Goal: Task Accomplishment & Management: Use online tool/utility

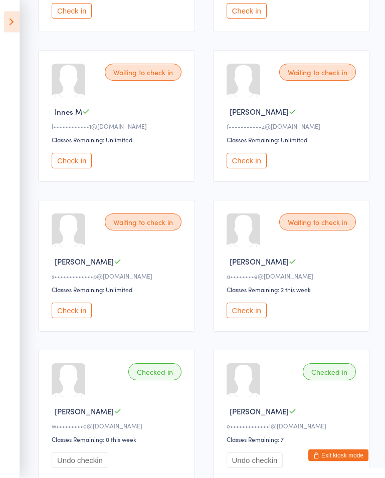
click at [81, 164] on button "Check in" at bounding box center [72, 161] width 40 height 16
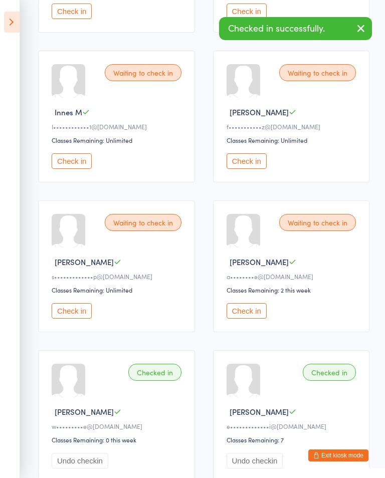
click at [4, 29] on icon at bounding box center [12, 22] width 16 height 21
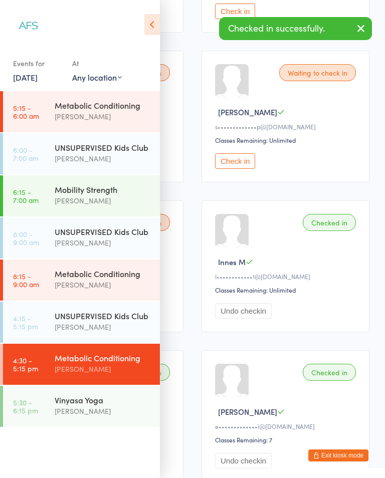
click at [79, 393] on div "Vinyasa Yoga [PERSON_NAME]" at bounding box center [107, 406] width 105 height 40
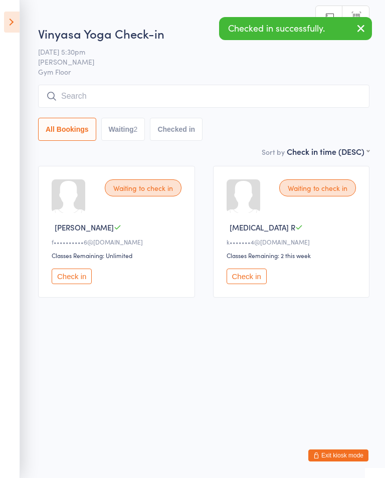
click at [247, 284] on button "Check in" at bounding box center [247, 277] width 40 height 16
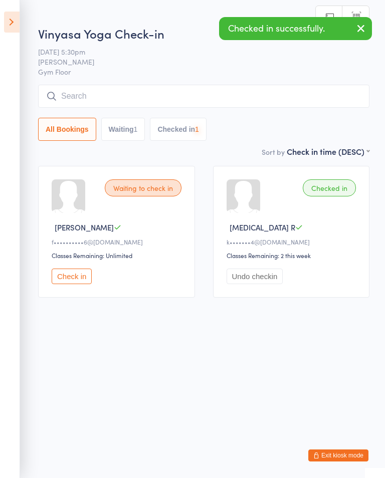
click at [9, 27] on icon at bounding box center [12, 22] width 16 height 21
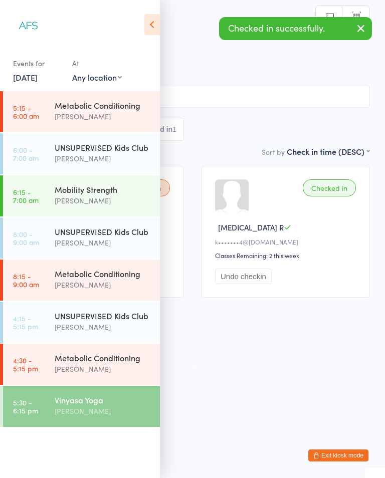
click at [84, 349] on div "Metabolic Conditioning [PERSON_NAME]" at bounding box center [107, 364] width 105 height 40
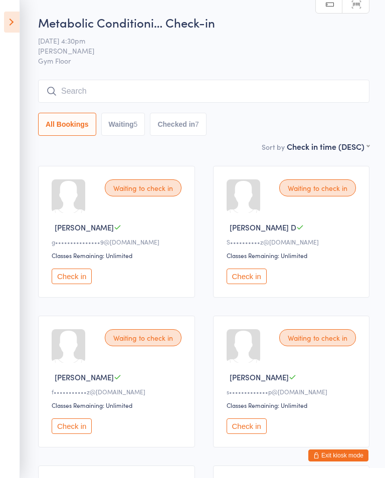
click at [75, 276] on button "Check in" at bounding box center [72, 277] width 40 height 16
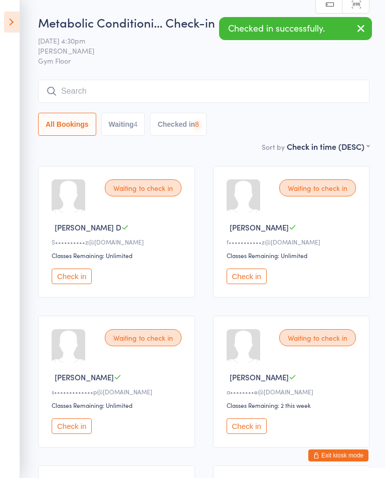
click at [65, 278] on button "Check in" at bounding box center [72, 277] width 40 height 16
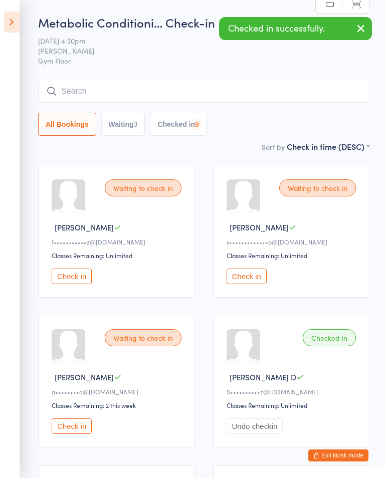
click at [73, 284] on button "Check in" at bounding box center [72, 277] width 40 height 16
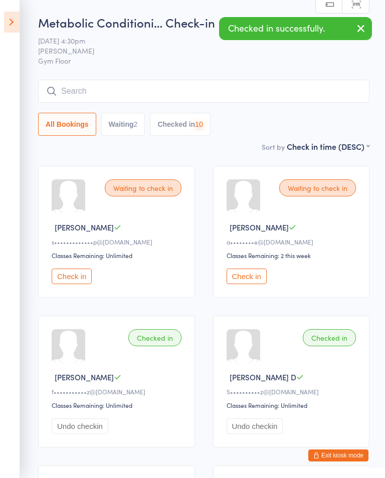
click at [74, 283] on button "Check in" at bounding box center [72, 277] width 40 height 16
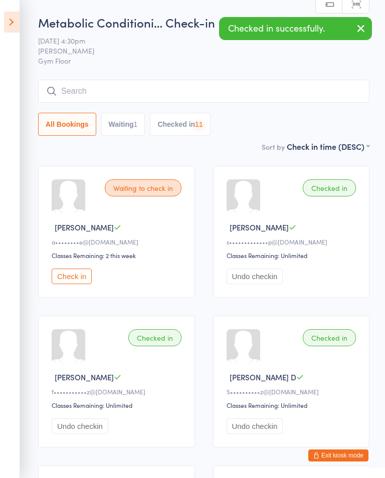
click at [82, 276] on button "Check in" at bounding box center [72, 277] width 40 height 16
click at [13, 28] on icon at bounding box center [12, 22] width 16 height 21
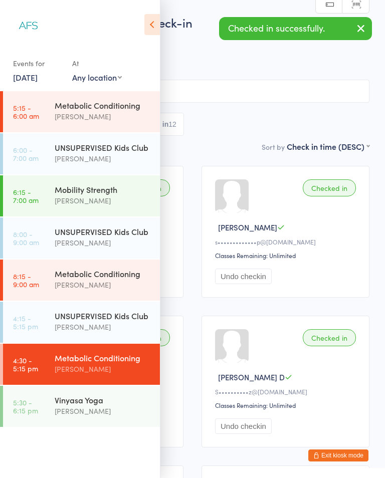
click at [95, 384] on div "Metabolic Conditioning [PERSON_NAME]" at bounding box center [107, 364] width 105 height 40
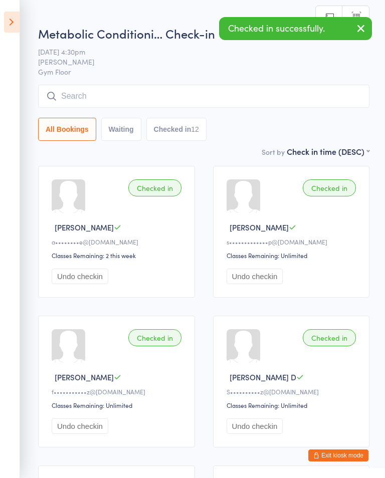
click at [112, 405] on div "Checked in [PERSON_NAME] S f•••••••••••z@[DOMAIN_NAME] Classes Remaining: Unlim…" at bounding box center [116, 382] width 157 height 132
click at [13, 28] on icon at bounding box center [12, 22] width 16 height 21
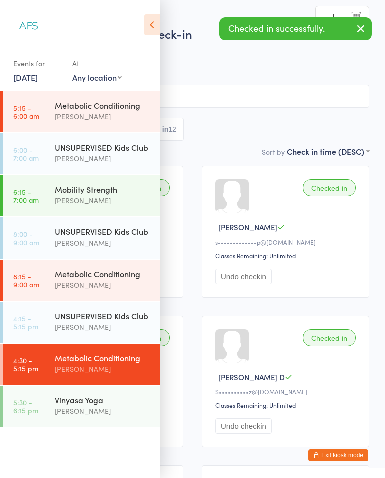
click at [107, 405] on div "Vinyasa Yoga" at bounding box center [103, 400] width 97 height 11
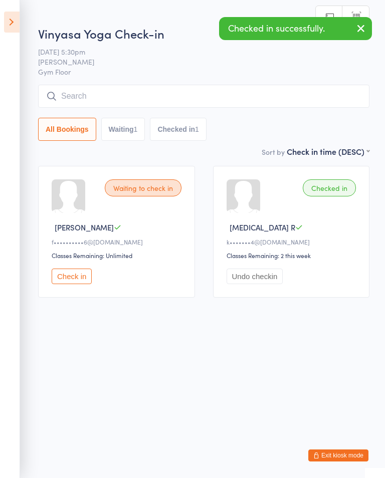
click at [360, 31] on icon "button" at bounding box center [361, 28] width 12 height 13
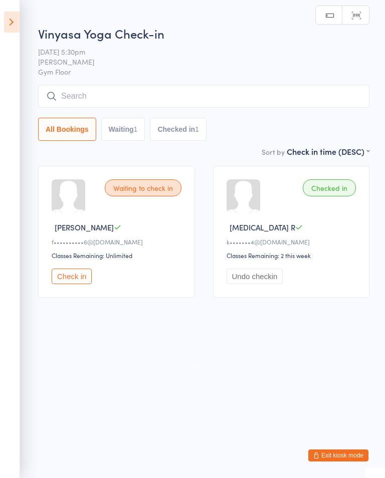
click at [91, 273] on button "Check in" at bounding box center [72, 277] width 40 height 16
